Goal: Information Seeking & Learning: Learn about a topic

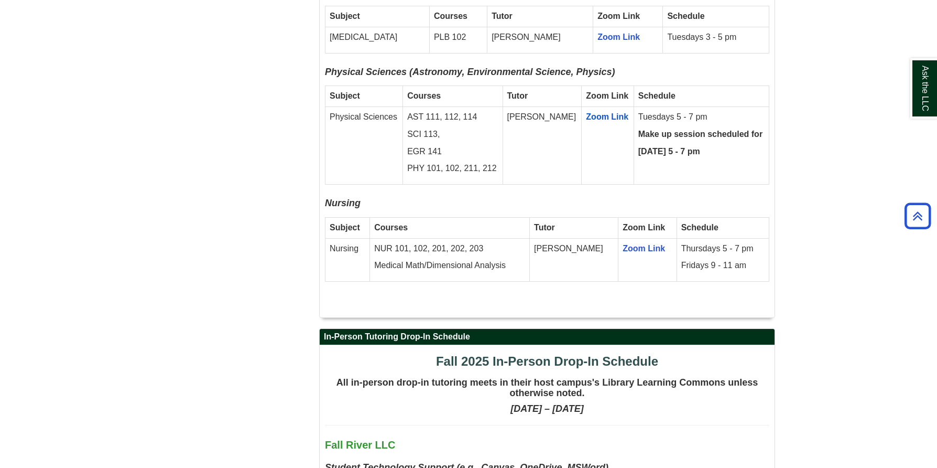
scroll to position [2315, 0]
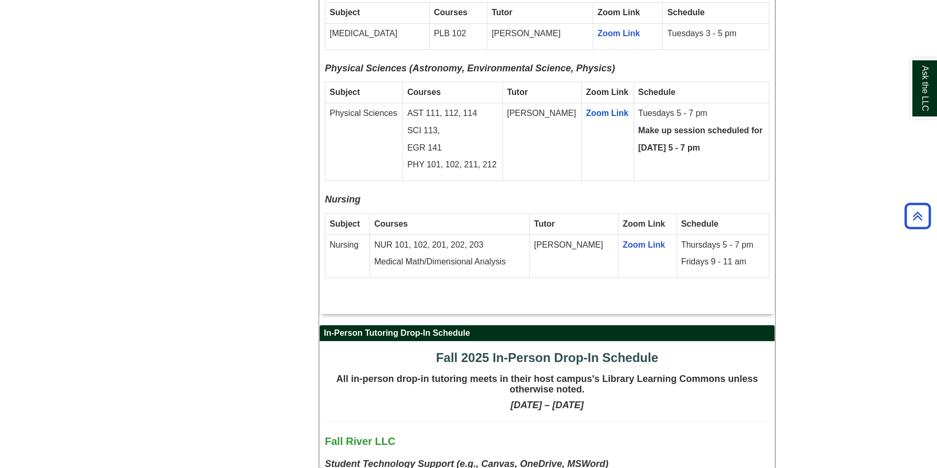
drag, startPoint x: 325, startPoint y: 259, endPoint x: 514, endPoint y: 264, distance: 189.3
click at [514, 325] on h2 "In-Person Tutoring Drop-In Schedule" at bounding box center [547, 333] width 455 height 16
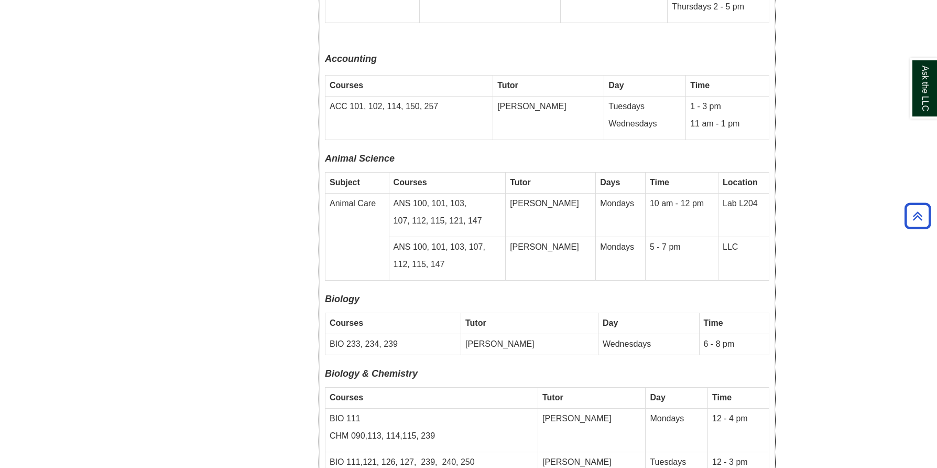
scroll to position [3004, 0]
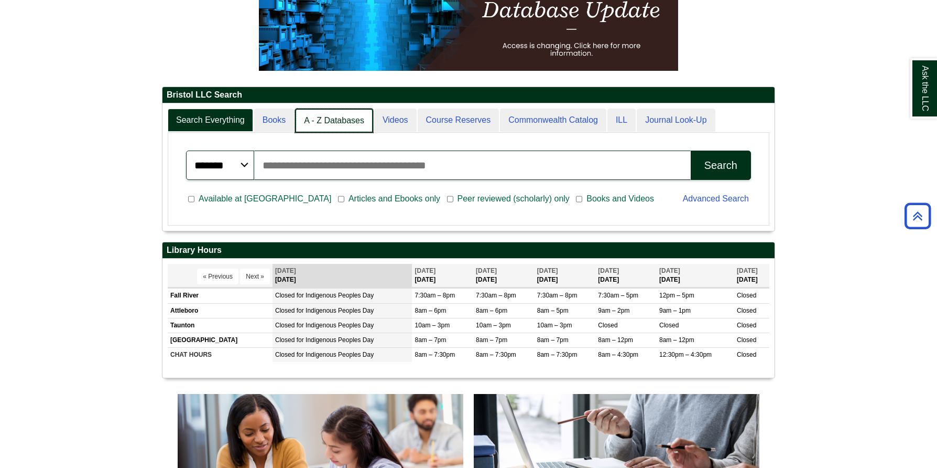
scroll to position [5, 5]
click at [334, 118] on link "A - Z Databases" at bounding box center [334, 120] width 78 height 25
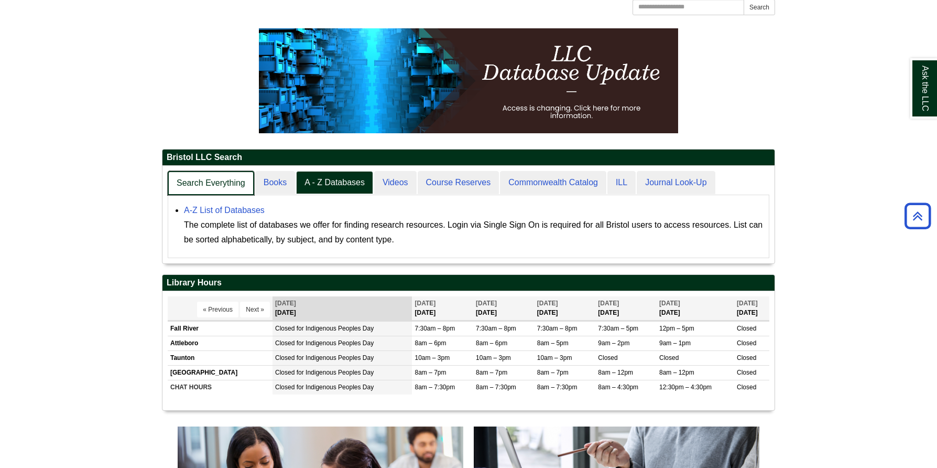
drag, startPoint x: 214, startPoint y: 179, endPoint x: 238, endPoint y: 178, distance: 24.1
click at [214, 179] on link "Search Everything" at bounding box center [211, 183] width 86 height 25
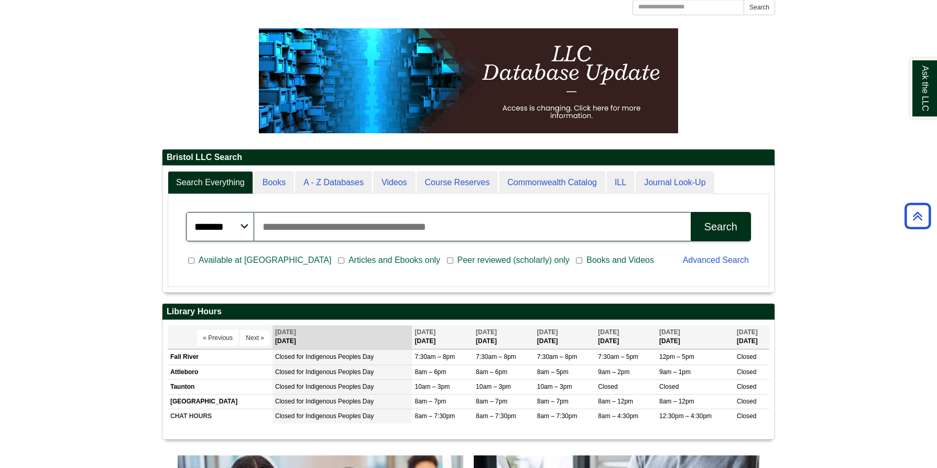
drag, startPoint x: 316, startPoint y: 231, endPoint x: 356, endPoint y: 226, distance: 41.2
click at [316, 231] on input "Search articles, books, journals & more" at bounding box center [472, 226] width 437 height 29
type input "*********"
click at [721, 226] on button "Search" at bounding box center [721, 226] width 60 height 29
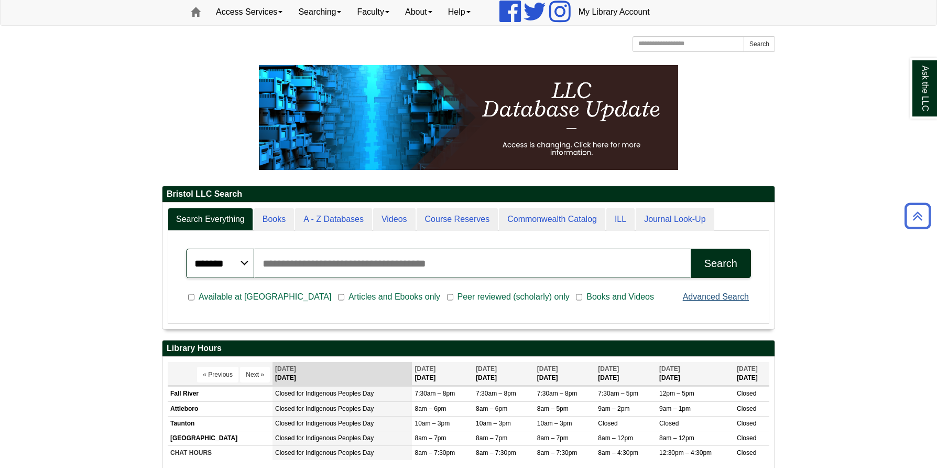
scroll to position [102, 0]
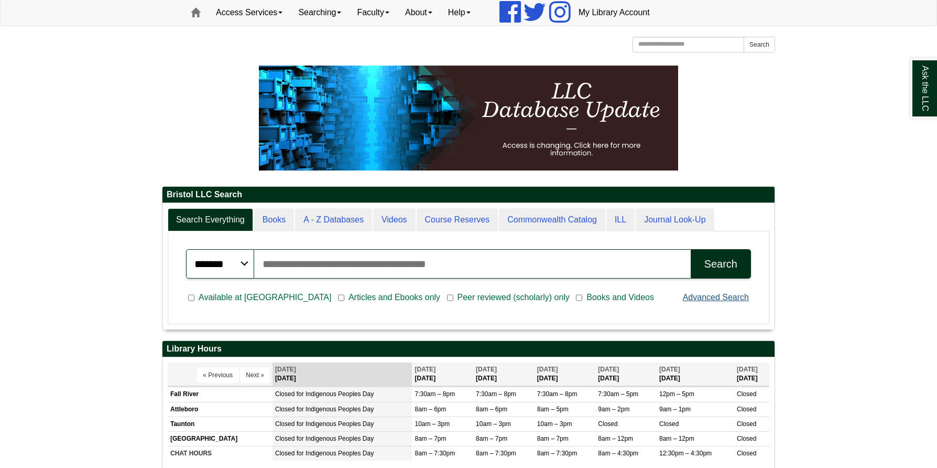
click at [738, 299] on link "Advanced Search" at bounding box center [716, 296] width 66 height 9
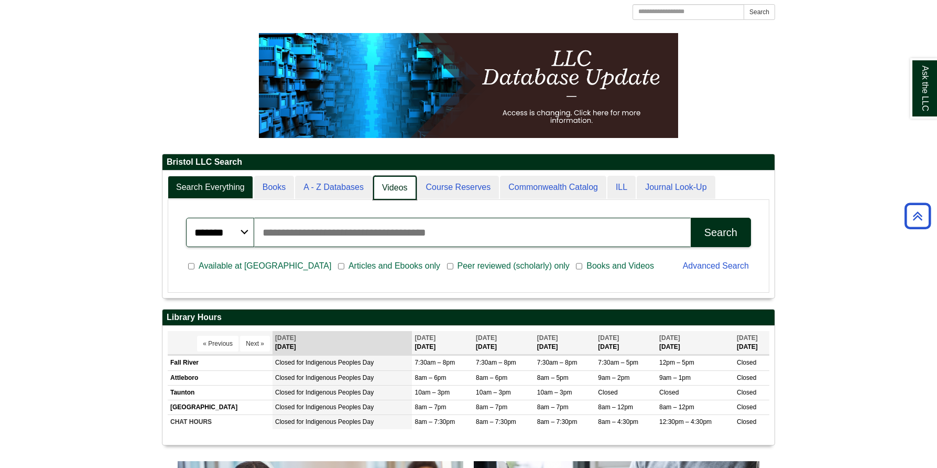
scroll to position [5, 5]
click at [395, 186] on link "Videos" at bounding box center [395, 188] width 44 height 25
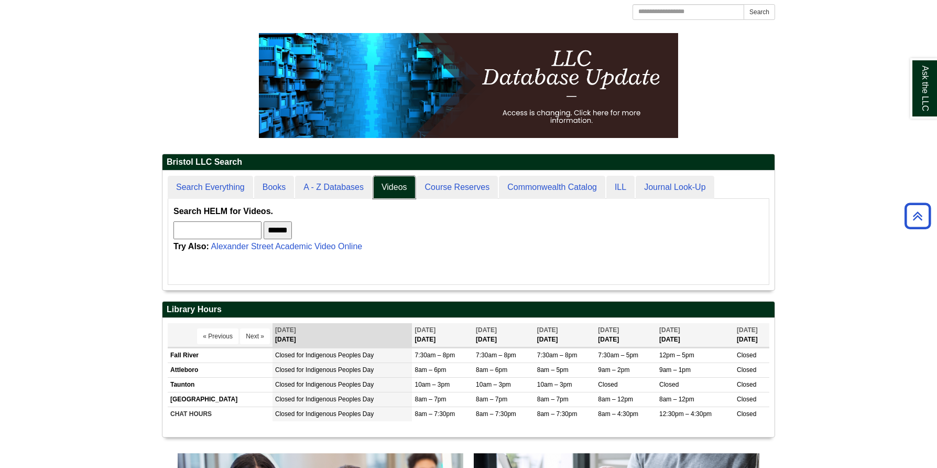
scroll to position [123, 612]
click at [239, 231] on input "text" at bounding box center [217, 230] width 88 height 18
type input "*"
type input "****"
click at [292, 232] on input "******" at bounding box center [278, 230] width 28 height 18
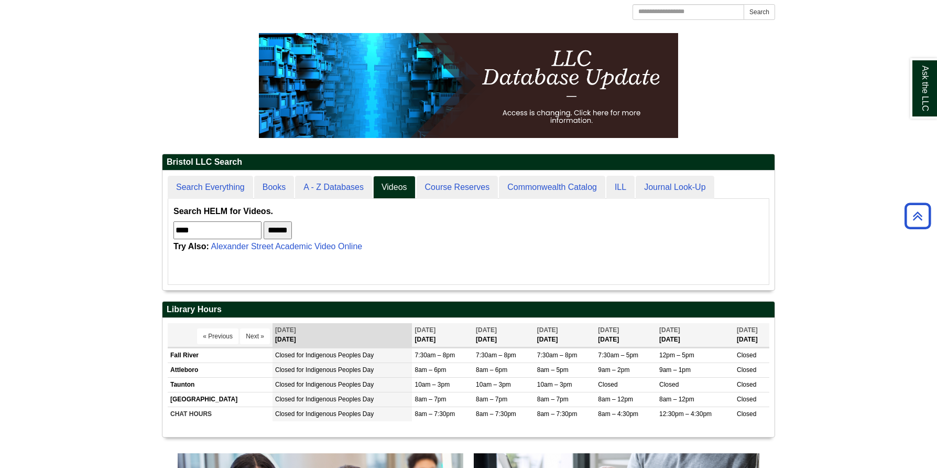
drag, startPoint x: 233, startPoint y: 232, endPoint x: 163, endPoint y: 235, distance: 70.3
click at [163, 235] on div "Search Everything Books A - Z Databases Videos Course Reserves Commonwealth Cat…" at bounding box center [468, 230] width 612 height 120
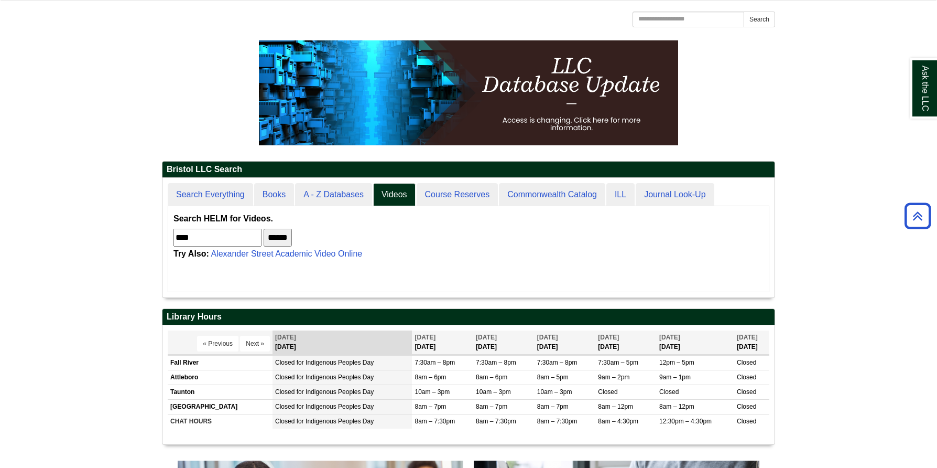
scroll to position [126, 0]
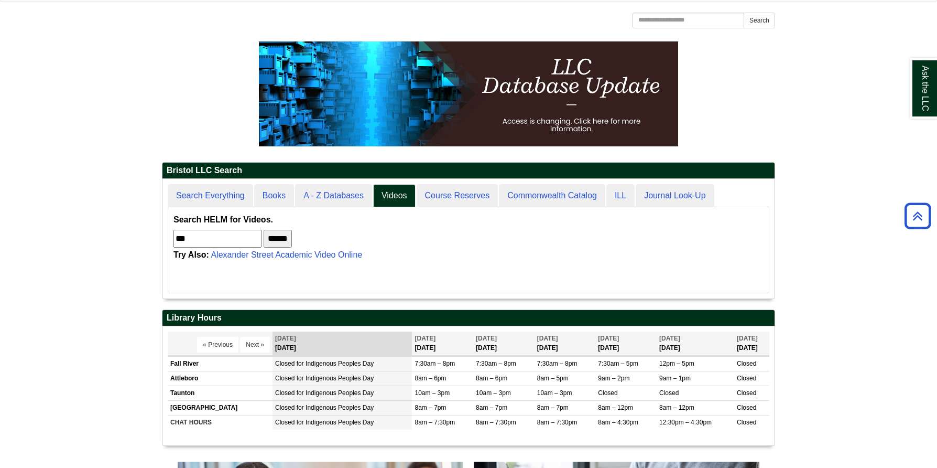
type input "***"
click at [292, 240] on input "******" at bounding box center [278, 239] width 28 height 18
